Goal: Information Seeking & Learning: Learn about a topic

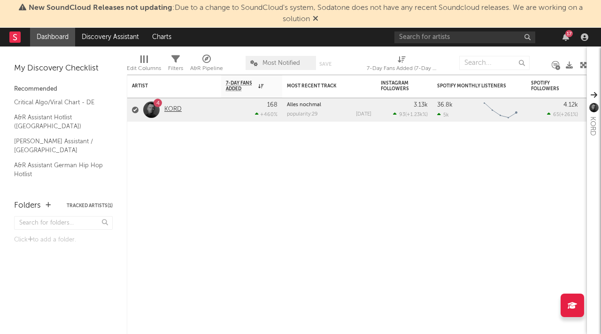
click at [171, 109] on link "KORD" at bounding box center [172, 110] width 17 height 8
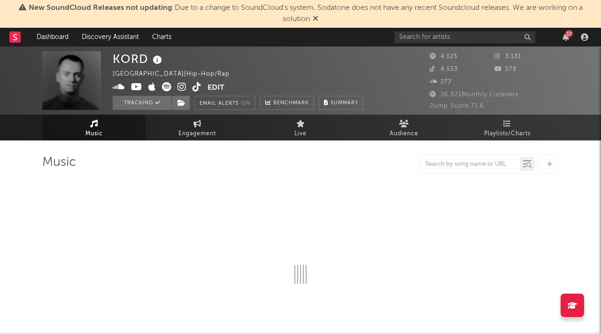
select select "6m"
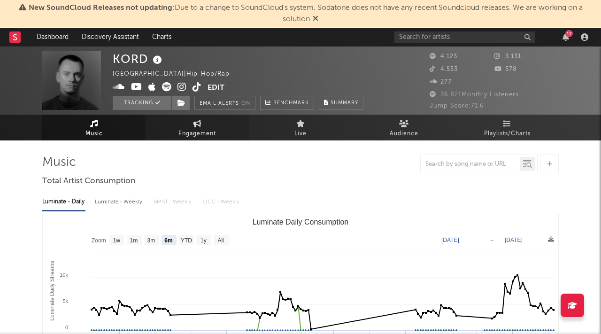
click at [190, 130] on span "Engagement" at bounding box center [198, 133] width 38 height 11
select select "1w"
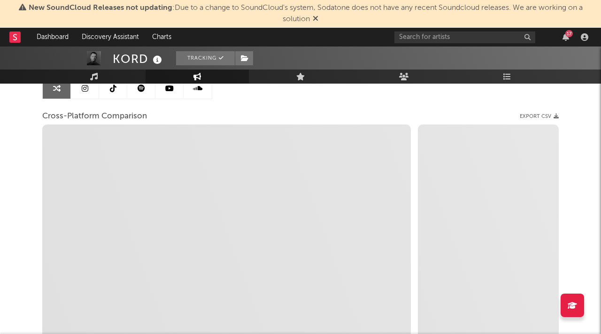
scroll to position [104, 0]
select select "1m"
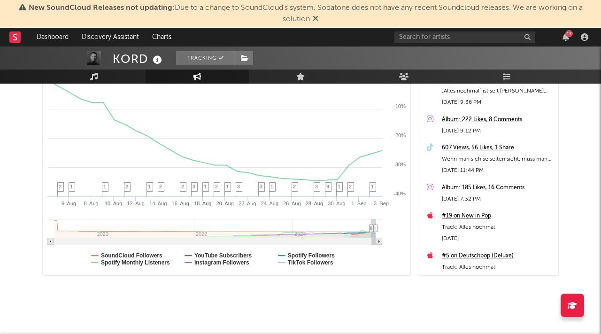
scroll to position [206, 0]
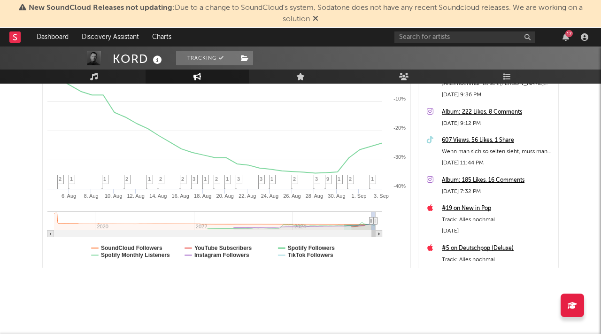
click at [365, 270] on div "Artist Engagement Cross-Platform Comparison Export CSV Zoom 1w 1m 3m 6m YTD 1y …" at bounding box center [300, 120] width 517 height 371
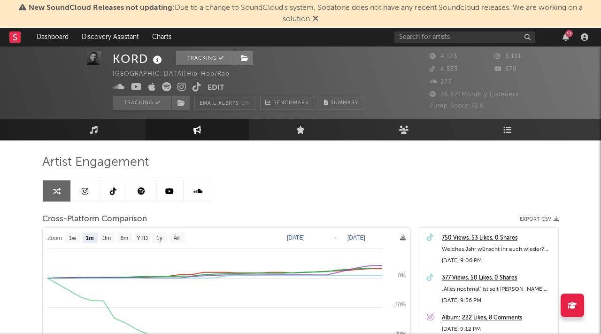
scroll to position [46, 0]
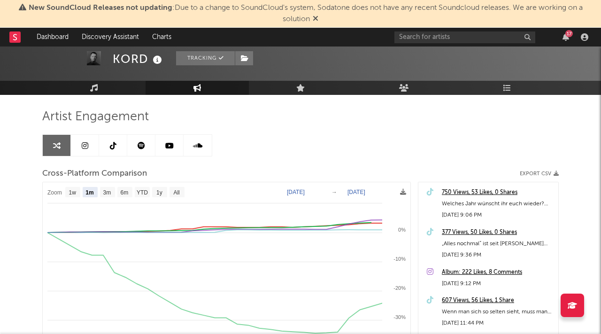
click at [140, 137] on link at bounding box center [141, 145] width 28 height 21
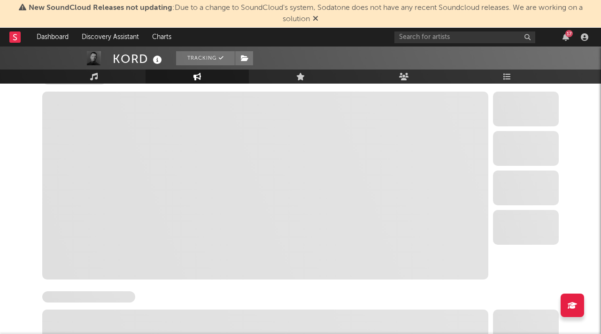
select select "6m"
select select "1w"
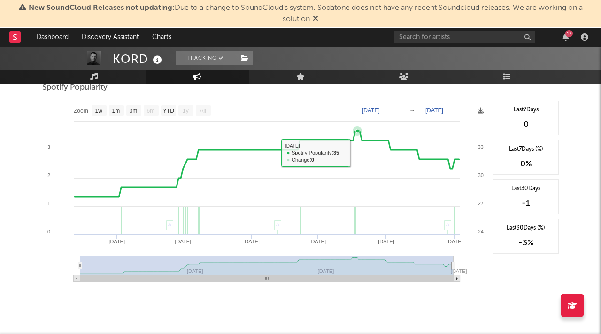
scroll to position [548, 0]
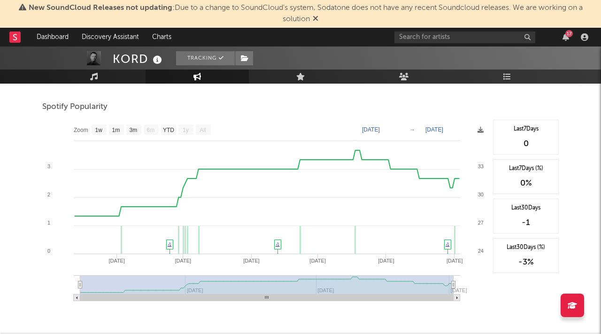
click at [317, 18] on icon at bounding box center [316, 19] width 6 height 8
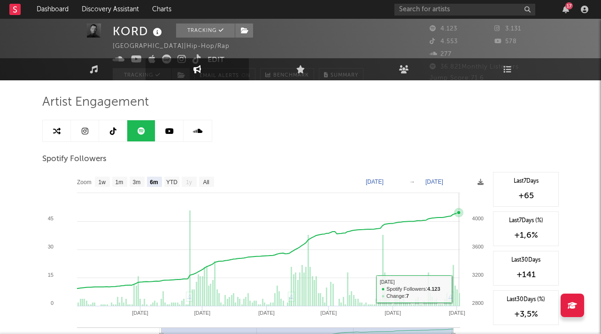
scroll to position [0, 0]
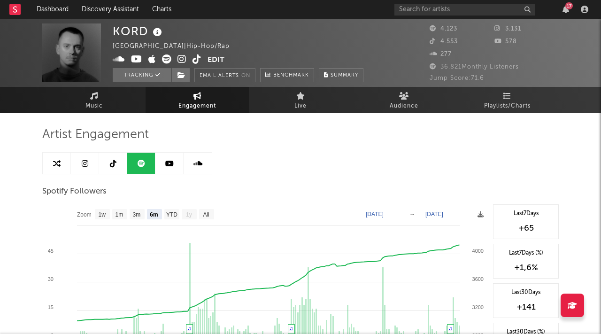
click at [112, 155] on link at bounding box center [113, 163] width 28 height 21
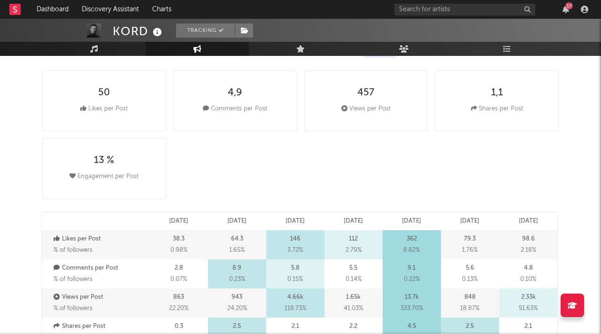
select select "6m"
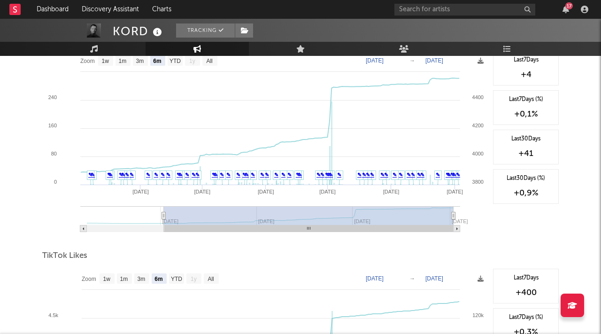
scroll to position [816, 0]
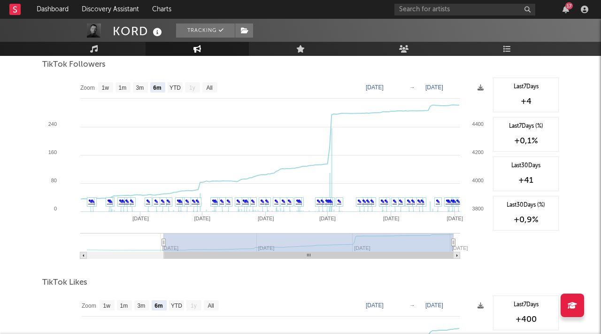
click at [299, 64] on div "TikTok Followers" at bounding box center [300, 65] width 517 height 16
click at [315, 282] on div "TikTok Likes" at bounding box center [300, 283] width 517 height 16
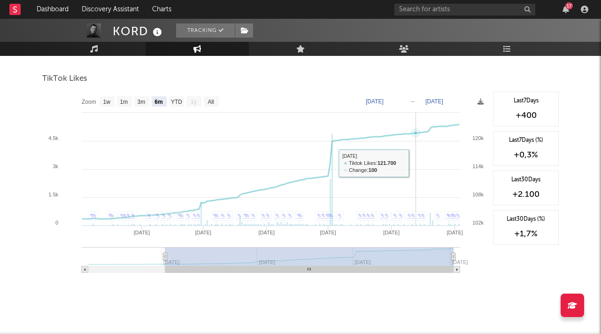
scroll to position [1031, 0]
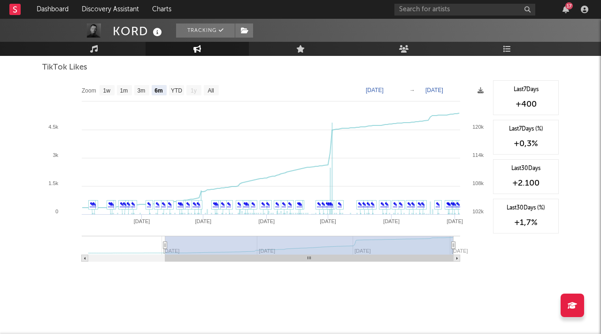
drag, startPoint x: 371, startPoint y: 258, endPoint x: 395, endPoint y: 256, distance: 24.5
click at [395, 256] on rect at bounding box center [309, 258] width 288 height 7
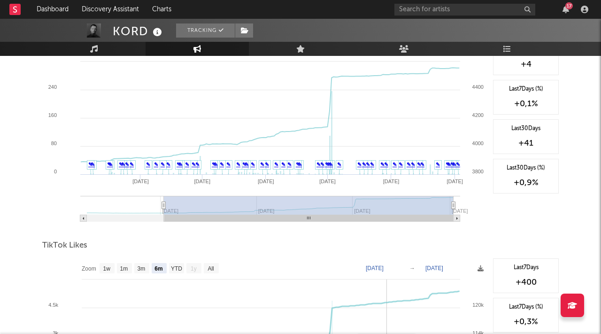
scroll to position [835, 0]
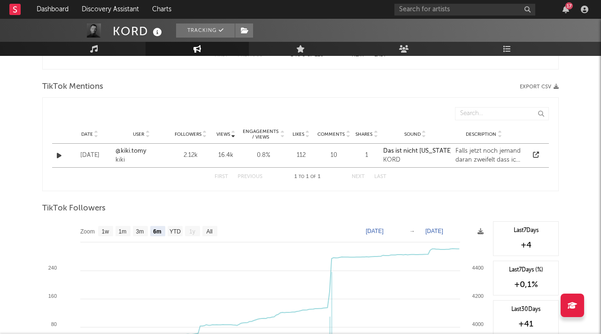
scroll to position [672, 0]
